Goal: Task Accomplishment & Management: Manage account settings

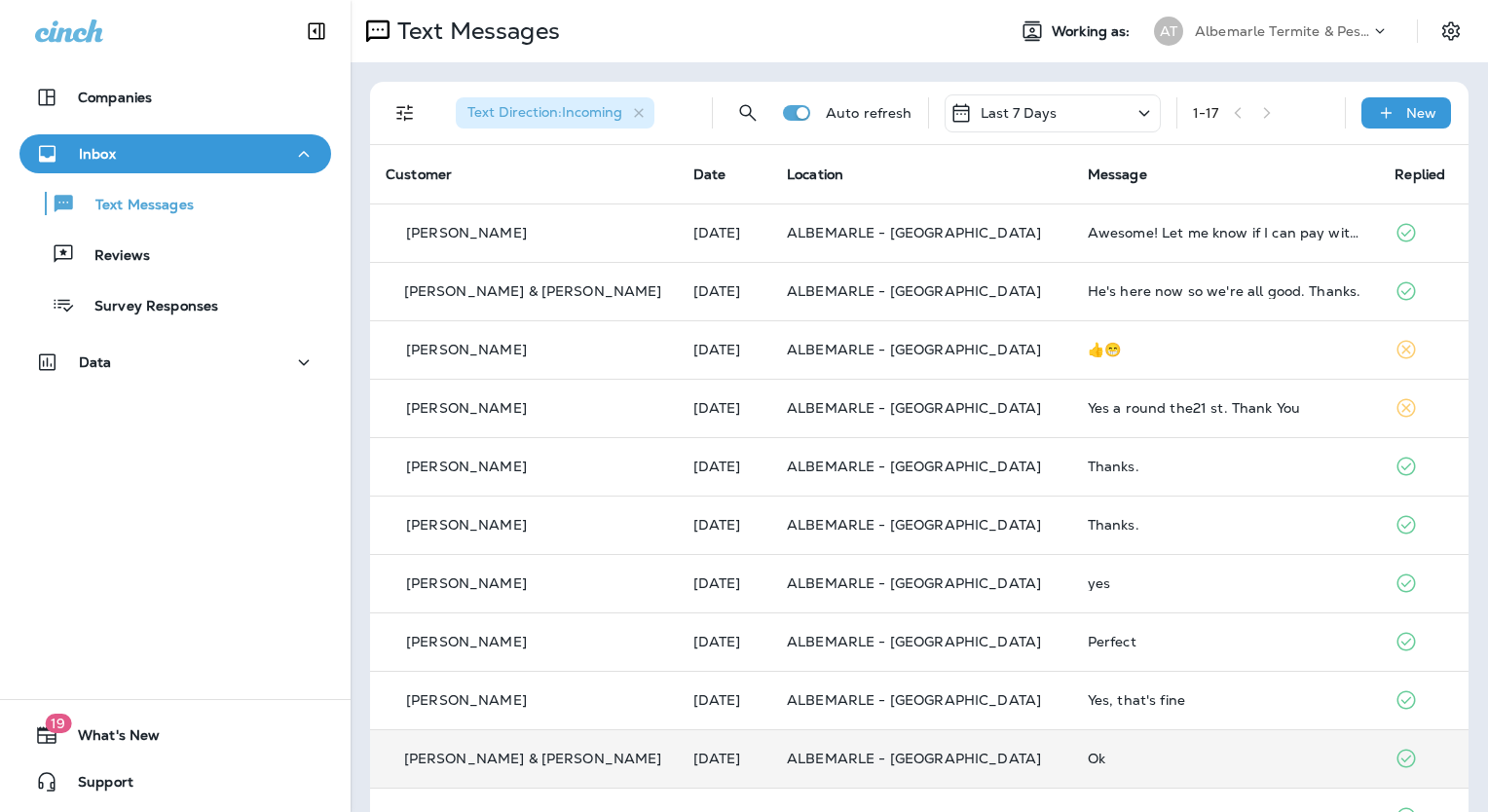
click at [557, 754] on p "[PERSON_NAME] & [PERSON_NAME]" at bounding box center [532, 759] width 258 height 16
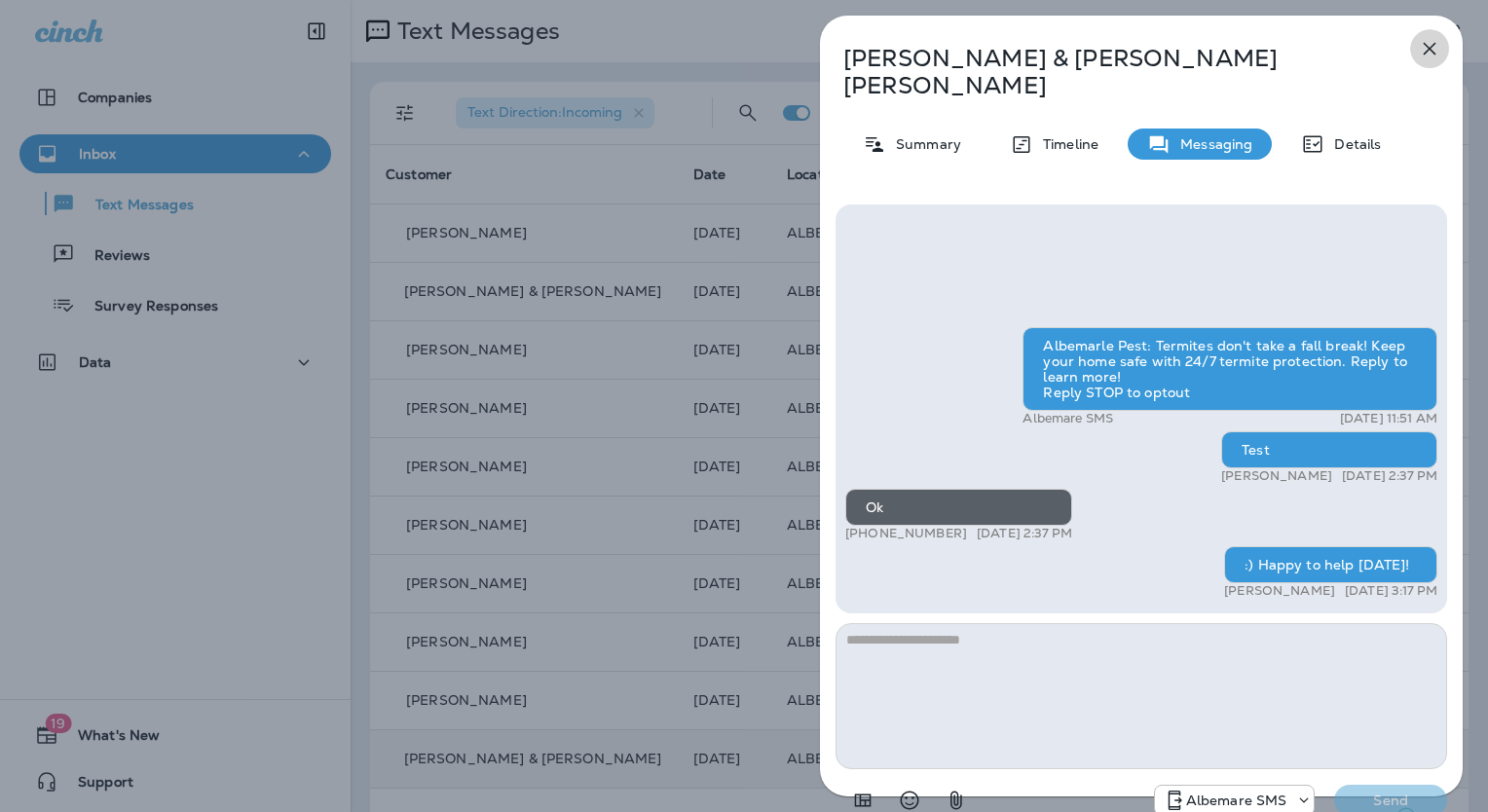
click at [1434, 50] on icon "button" at bounding box center [1430, 48] width 24 height 24
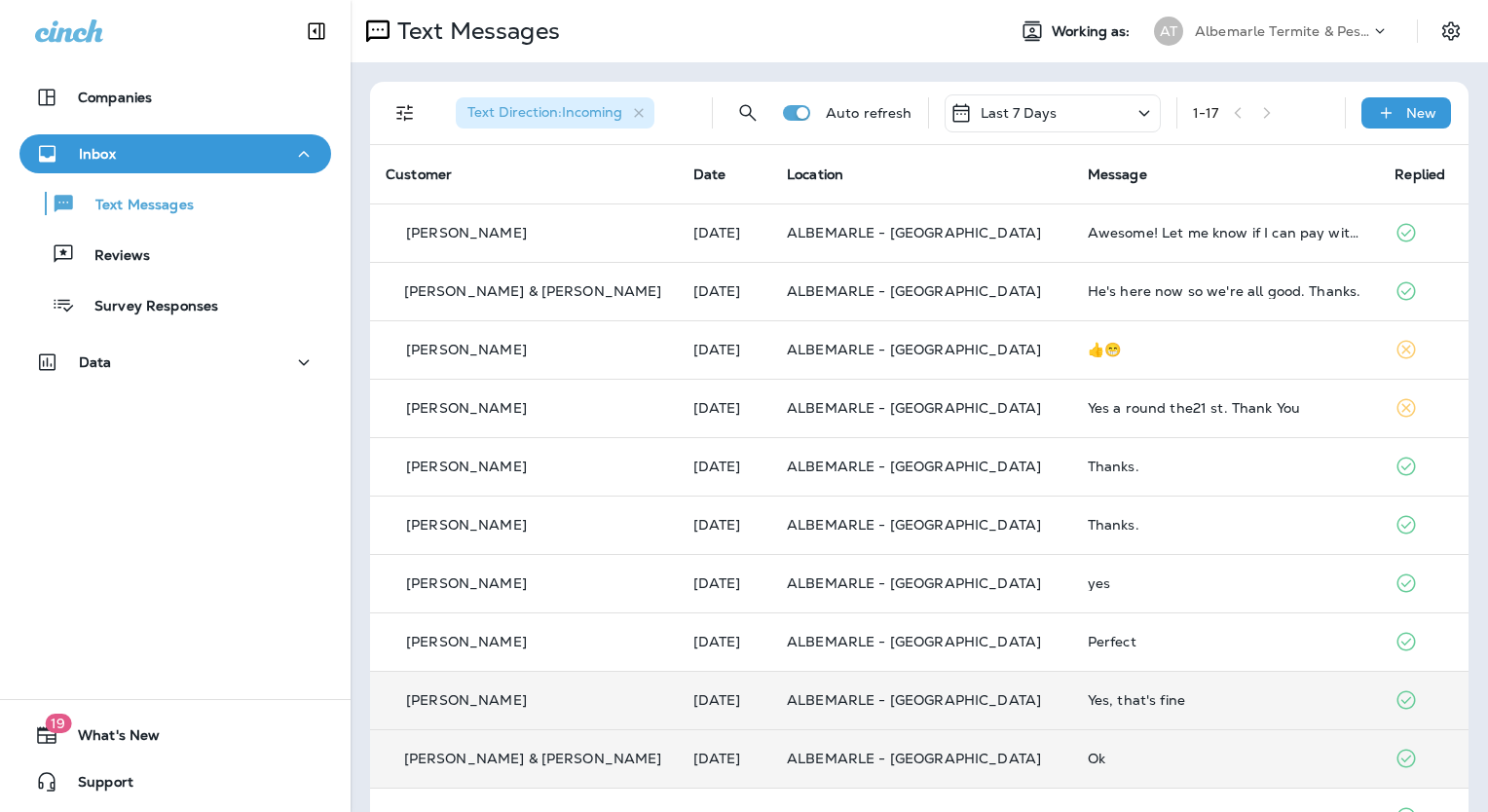
click at [475, 706] on p "[PERSON_NAME]" at bounding box center [466, 700] width 121 height 16
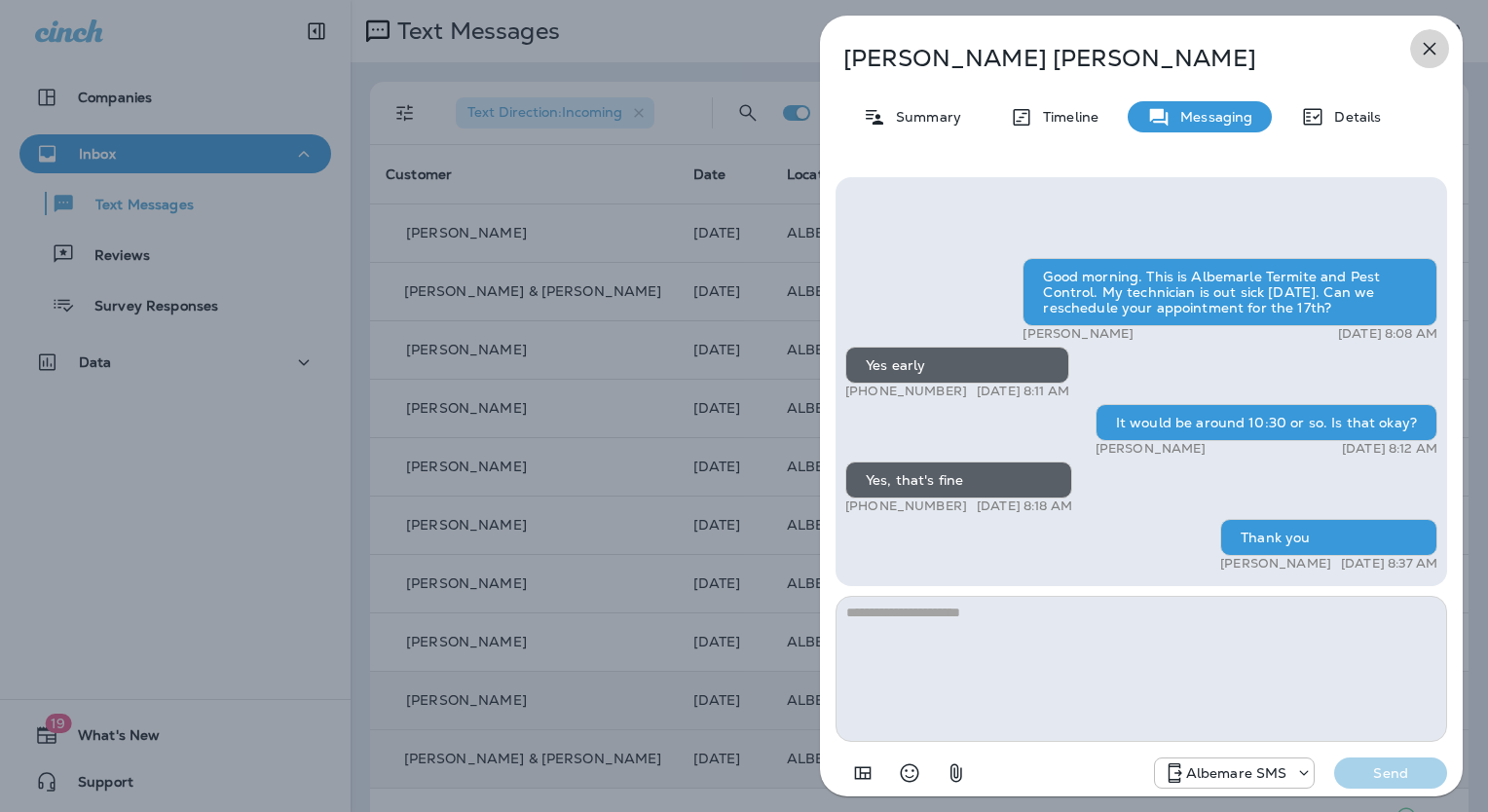
click at [1436, 46] on icon "button" at bounding box center [1430, 48] width 24 height 24
